Goal: Transaction & Acquisition: Purchase product/service

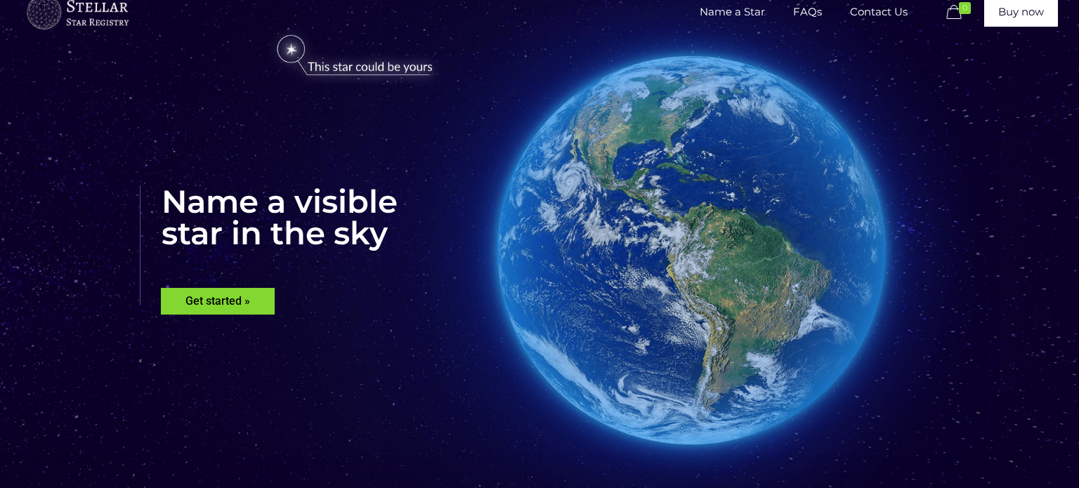
scroll to position [47, 0]
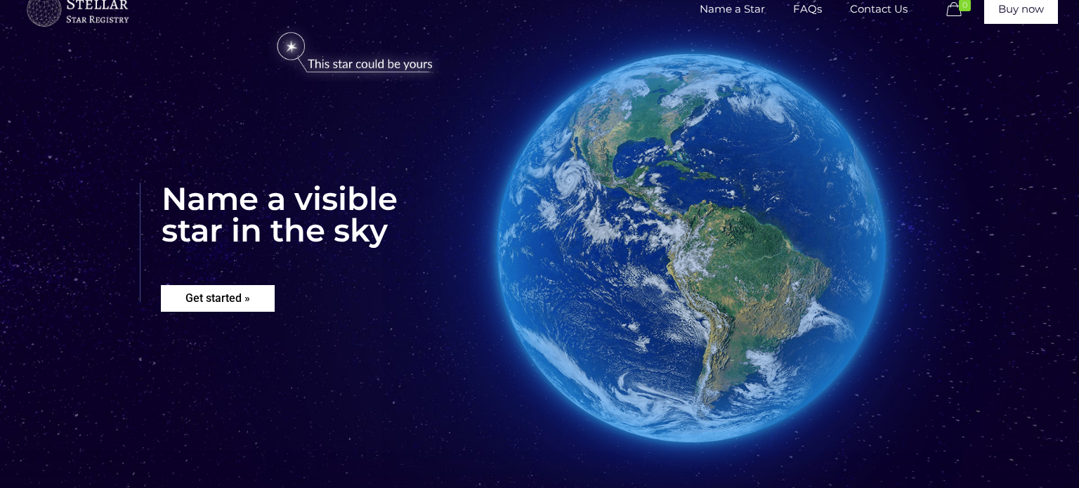
click at [248, 305] on rs-layer "Get started »" at bounding box center [218, 298] width 114 height 27
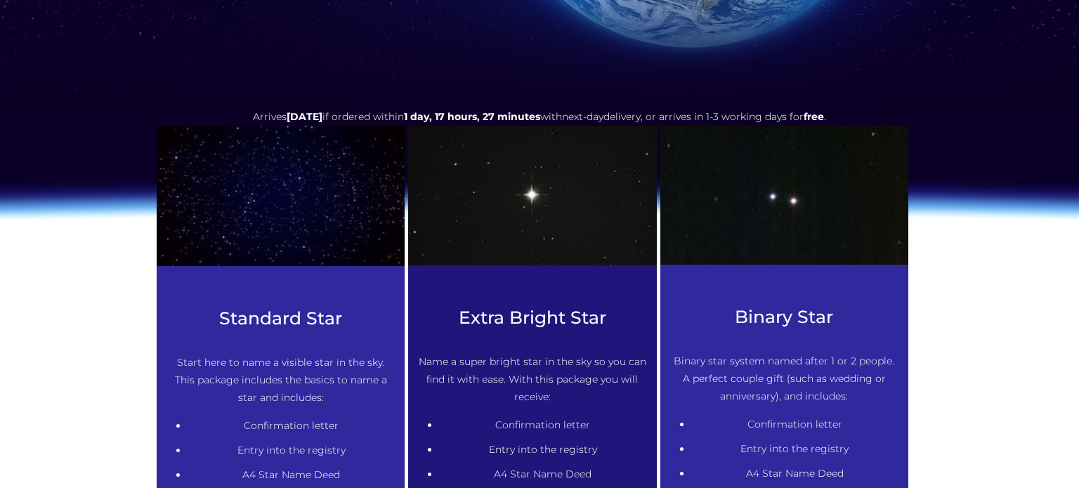
scroll to position [502, 0]
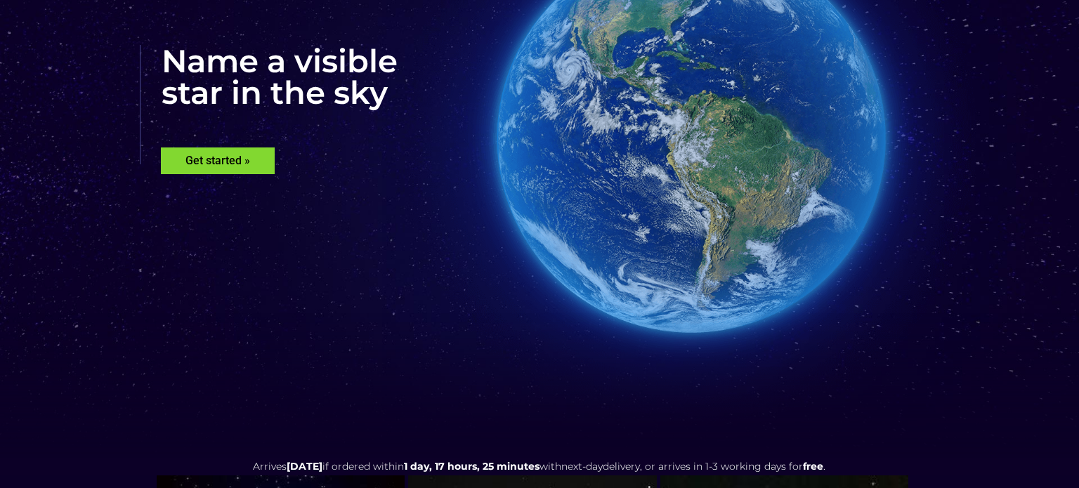
scroll to position [187, 0]
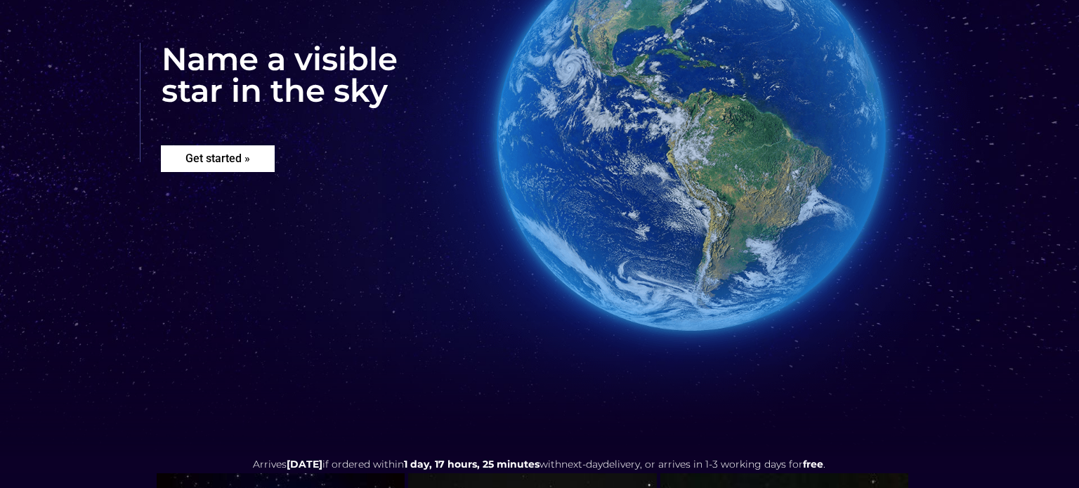
click at [200, 149] on rs-layer "Get started »" at bounding box center [218, 158] width 114 height 27
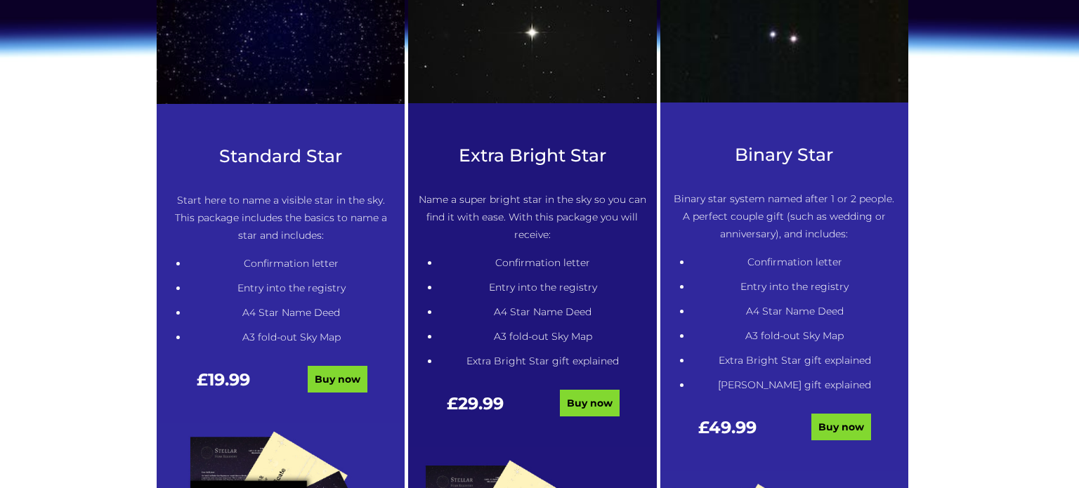
scroll to position [702, 0]
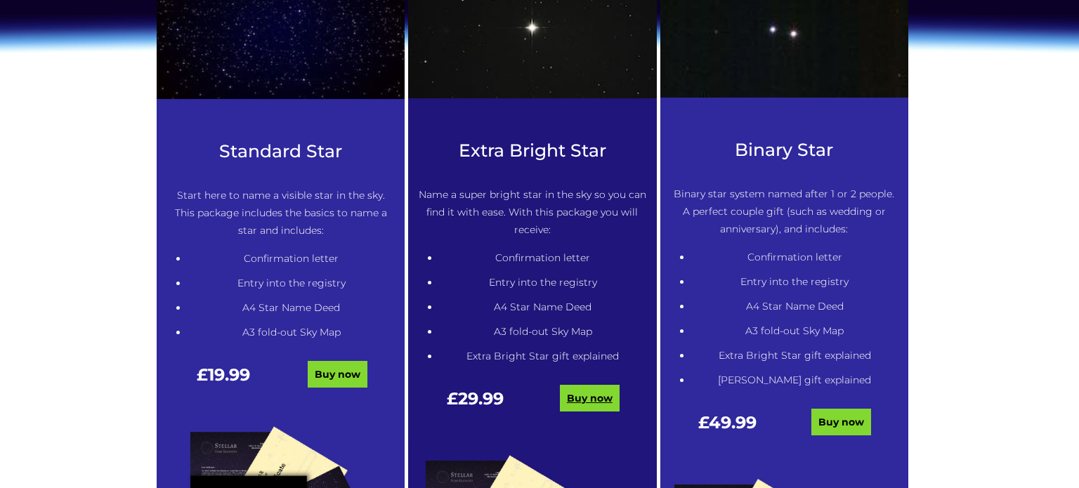
click at [578, 403] on link "Buy now" at bounding box center [590, 398] width 60 height 27
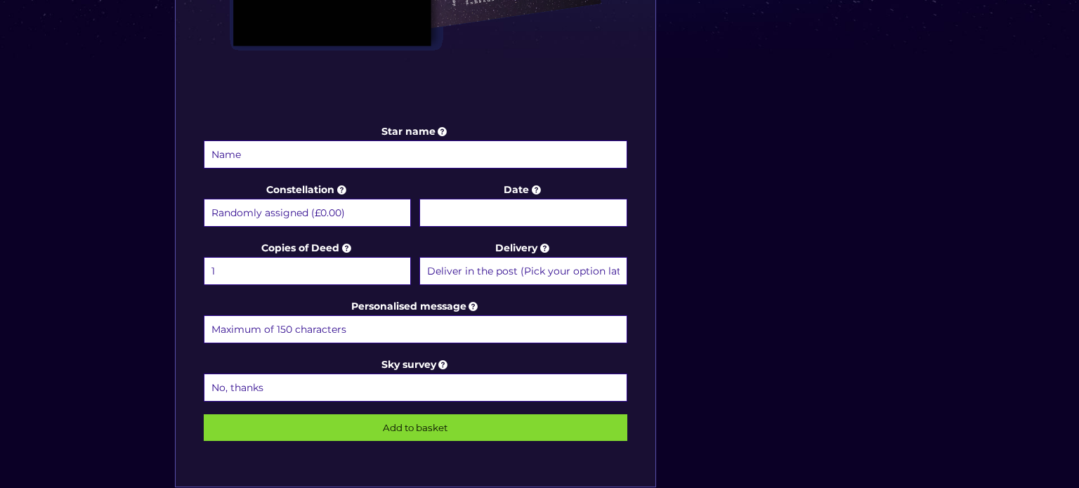
scroll to position [632, 0]
